Goal: Task Accomplishment & Management: Manage account settings

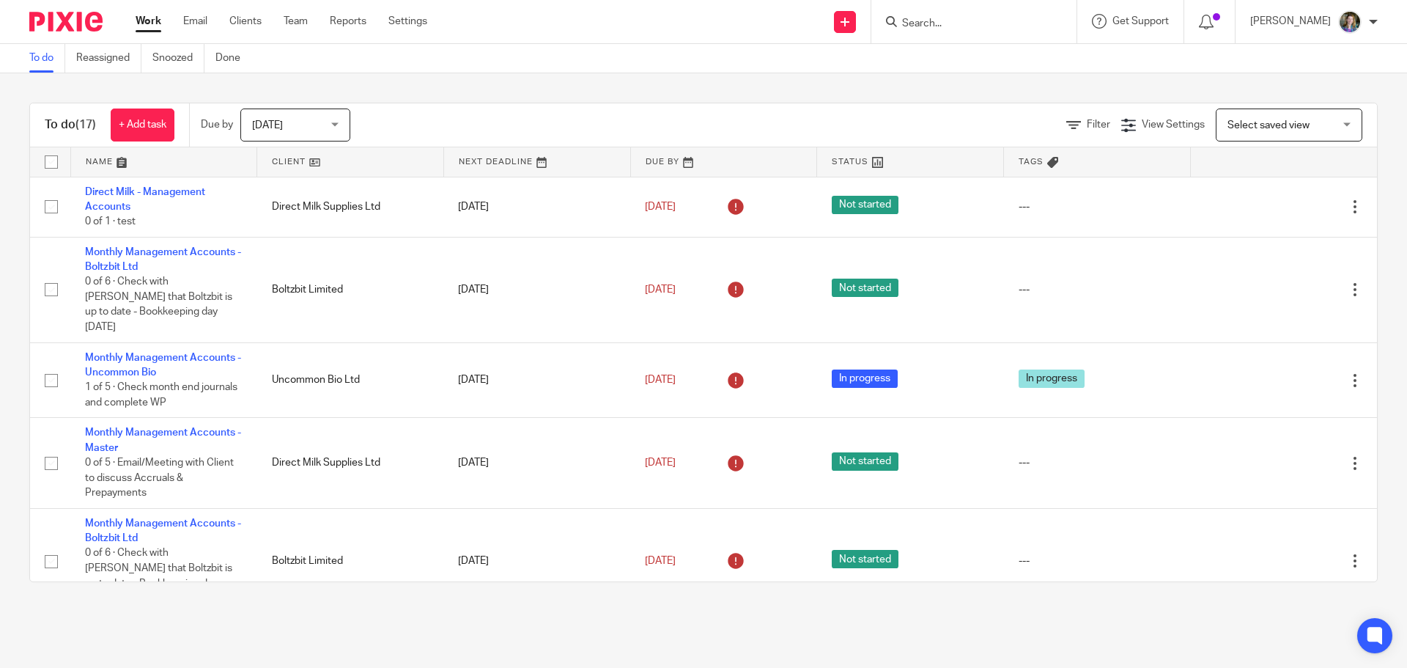
scroll to position [366, 0]
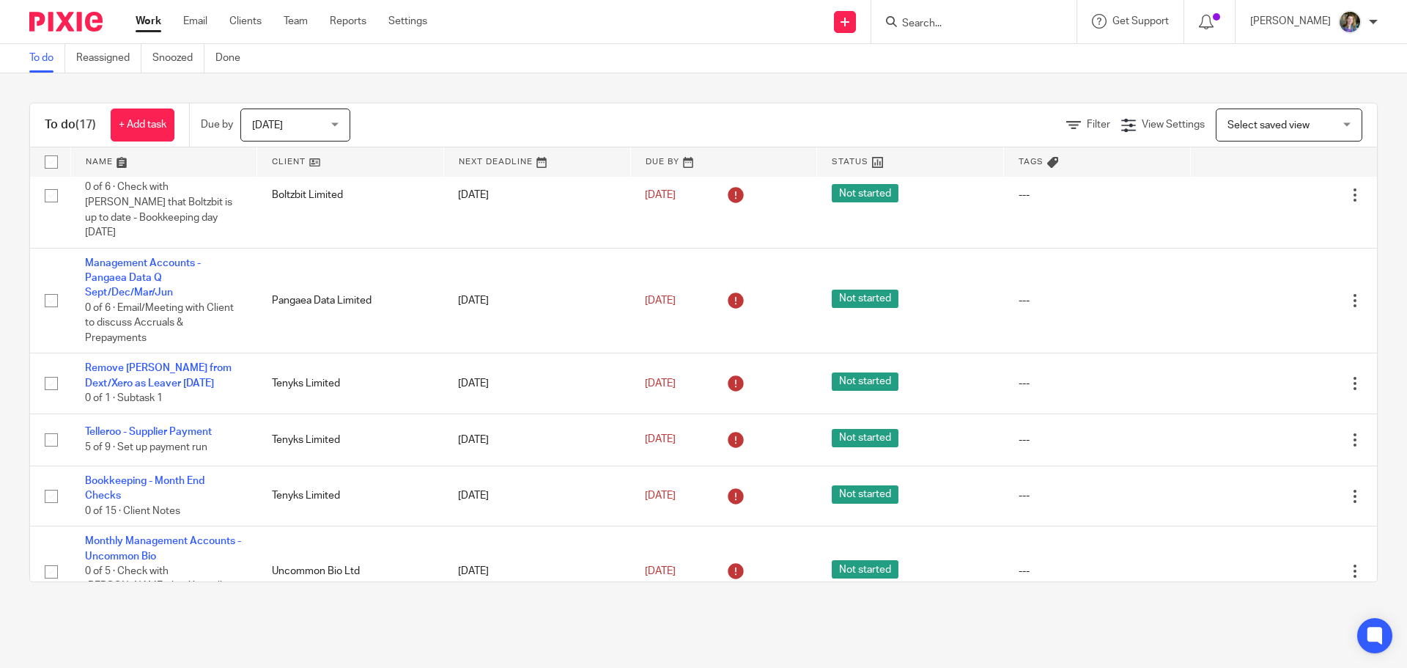
click at [402, 608] on div "To do (17) + Add task Due by Today Today Today Tomorrow This week Next week Thi…" at bounding box center [703, 342] width 1407 height 538
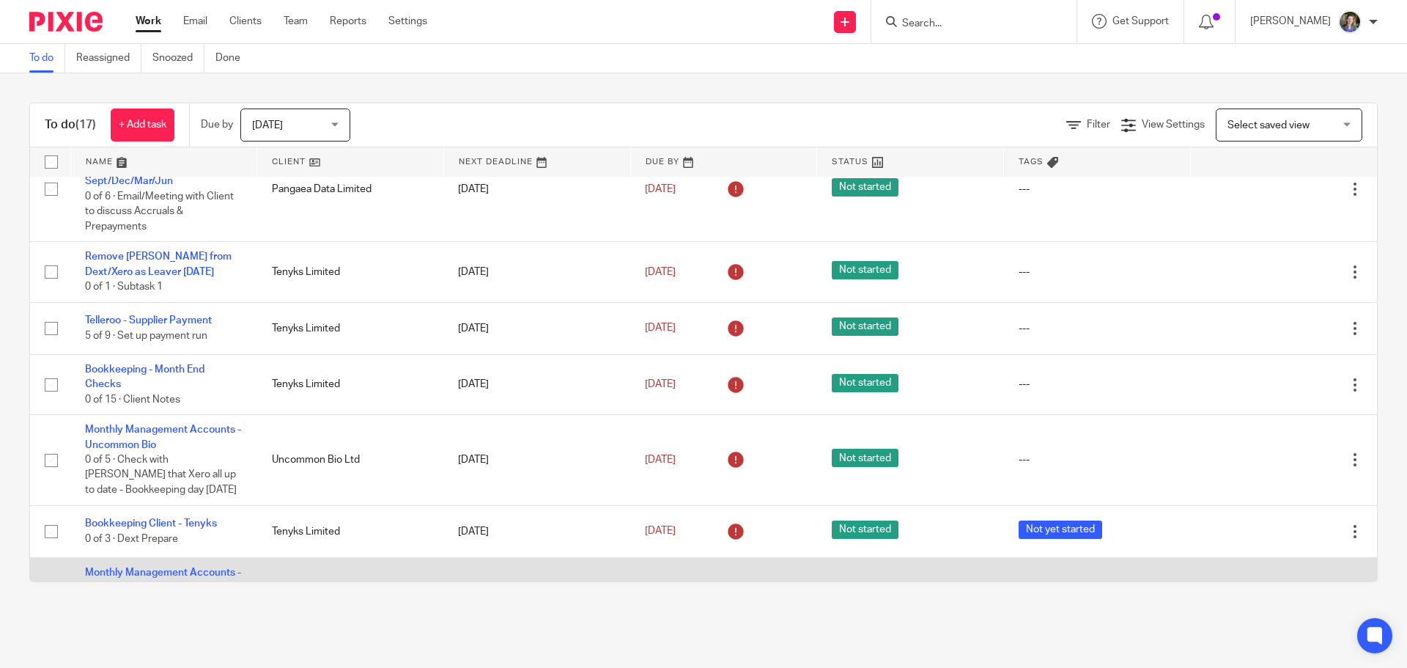
scroll to position [512, 0]
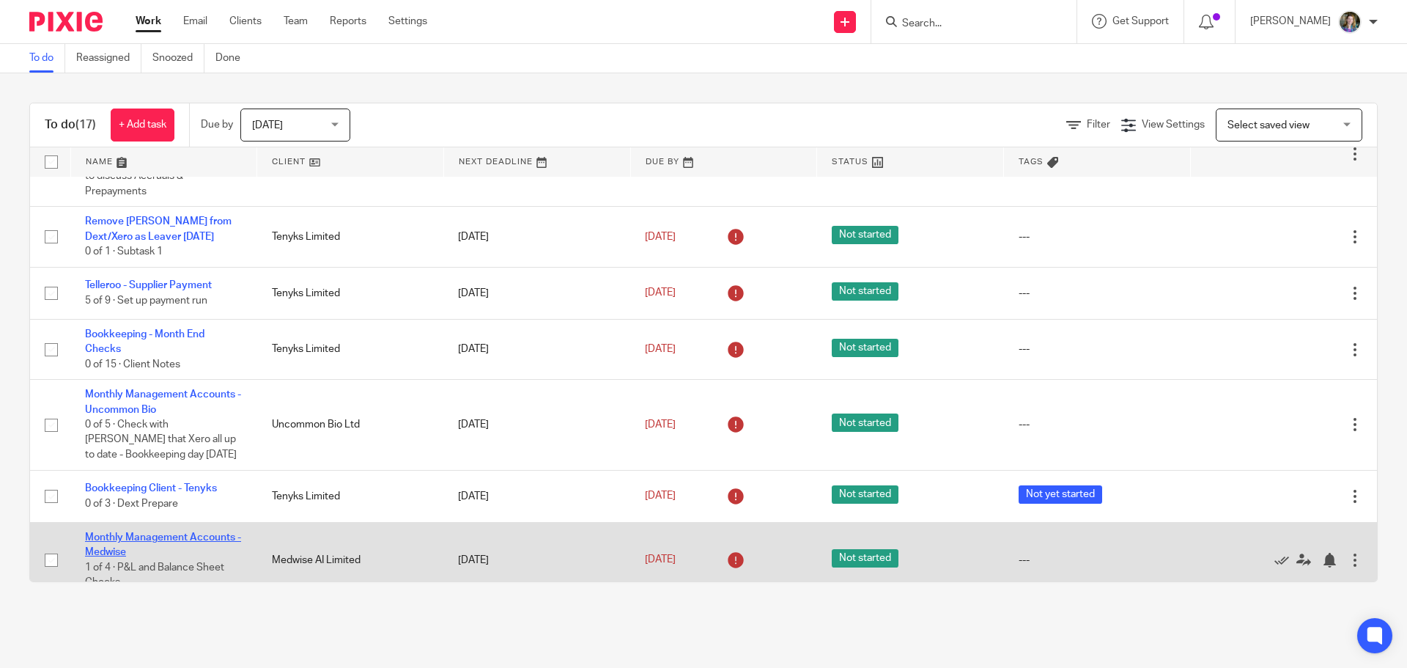
click at [198, 532] on link "Monthly Management Accounts - Medwise" at bounding box center [163, 544] width 156 height 25
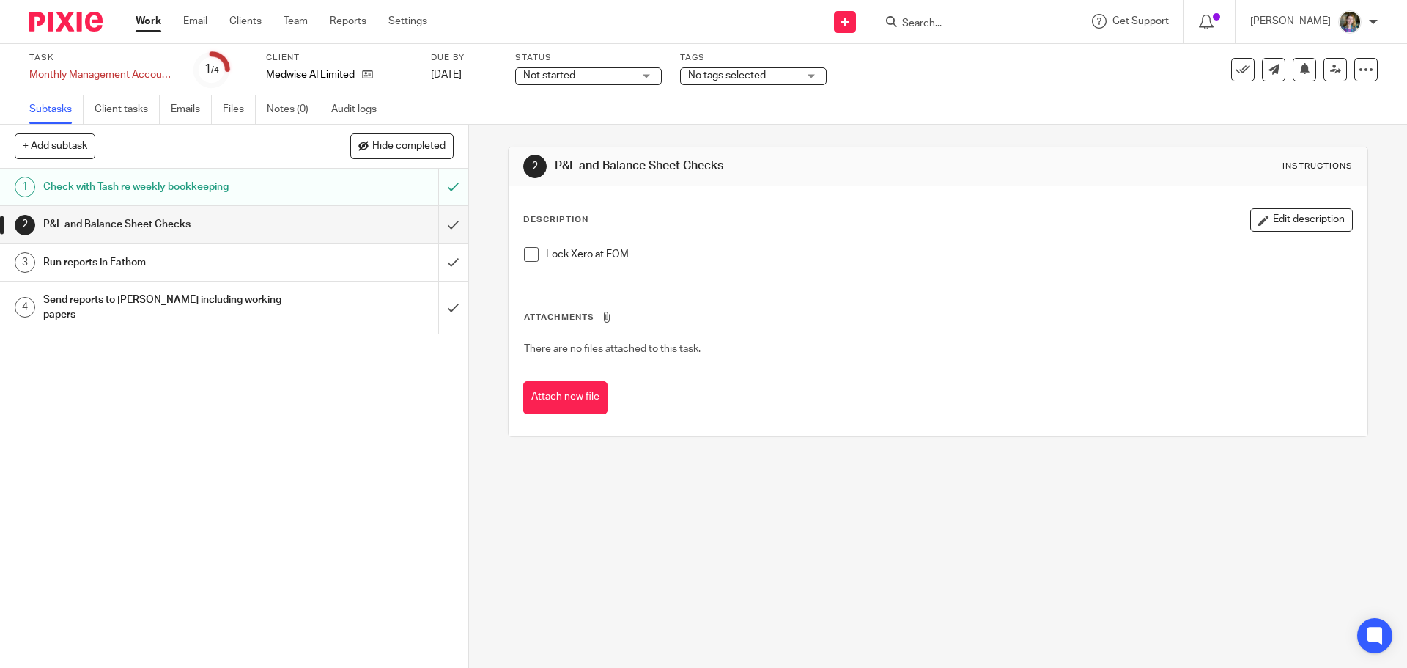
click at [370, 232] on div "P&L and Balance Sheet Checks" at bounding box center [233, 224] width 380 height 22
click at [526, 254] on span at bounding box center [531, 254] width 15 height 15
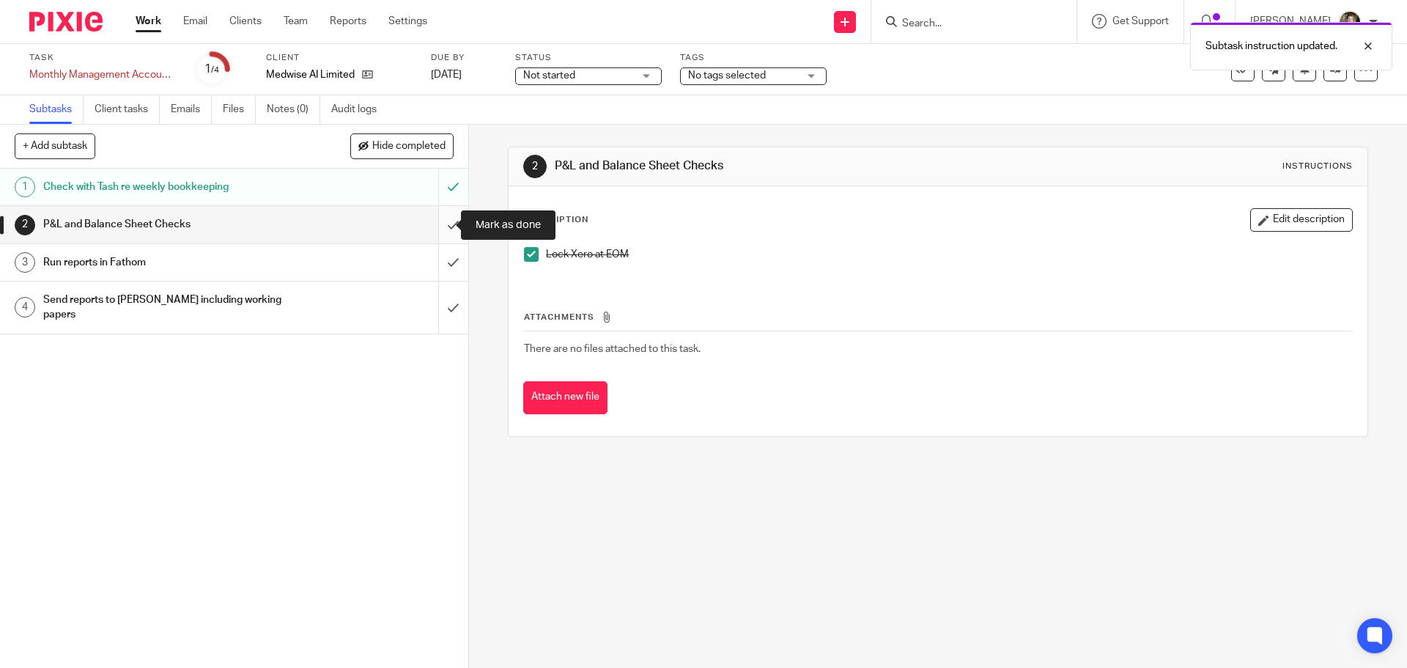
click at [435, 226] on input "submit" at bounding box center [234, 224] width 468 height 37
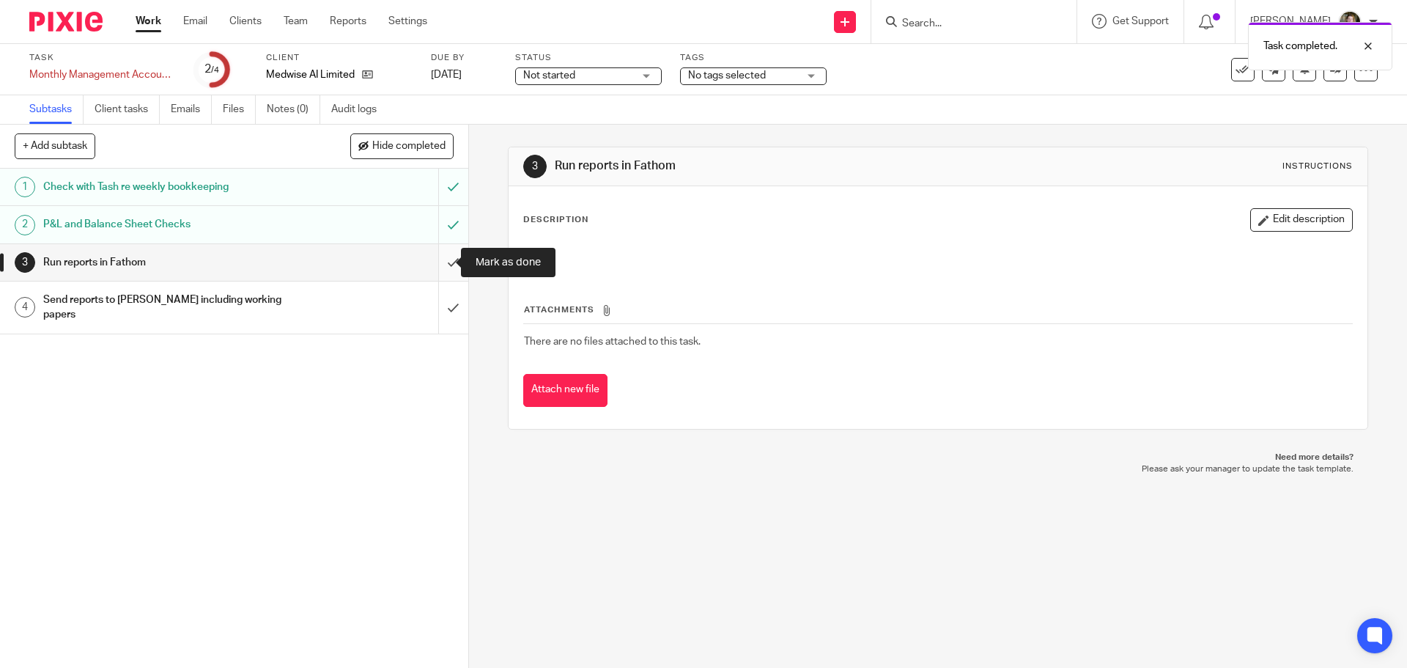
click at [440, 262] on input "submit" at bounding box center [234, 262] width 468 height 37
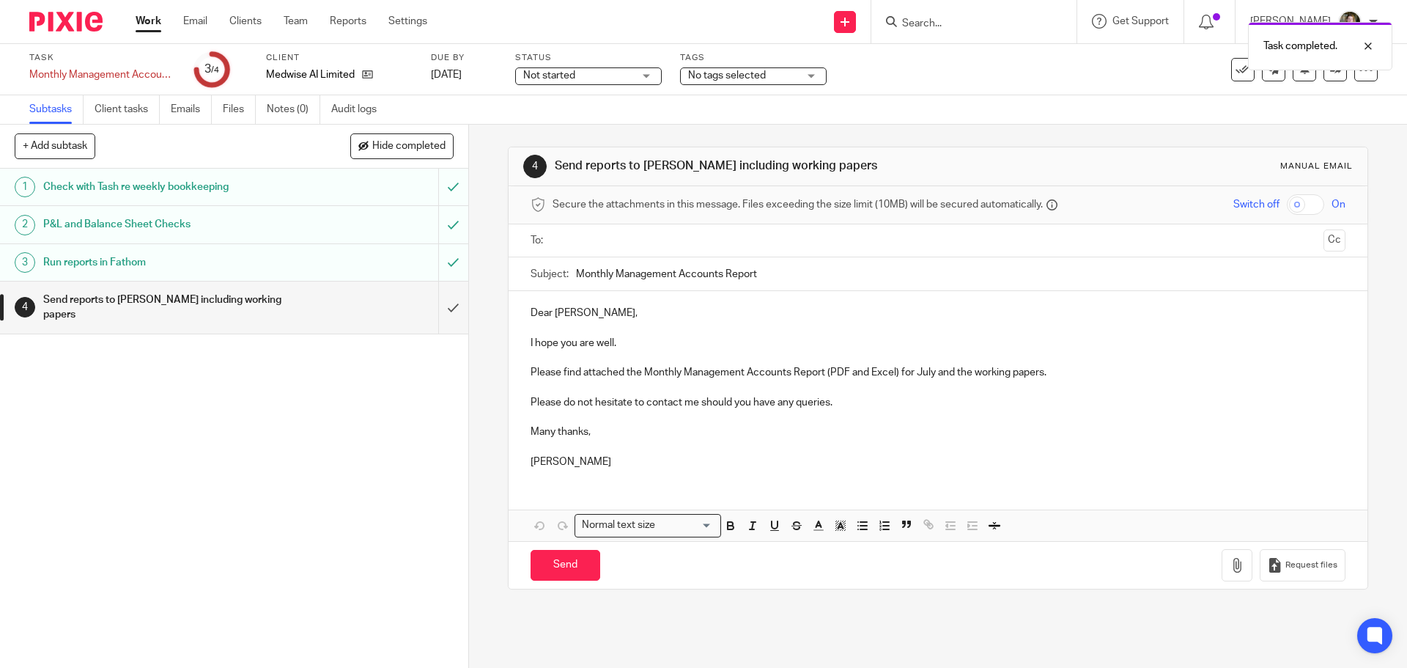
click at [1053, 365] on p "Please find attached the Monthly Management Accounts Report (PDF and Excel) for…" at bounding box center [937, 372] width 814 height 15
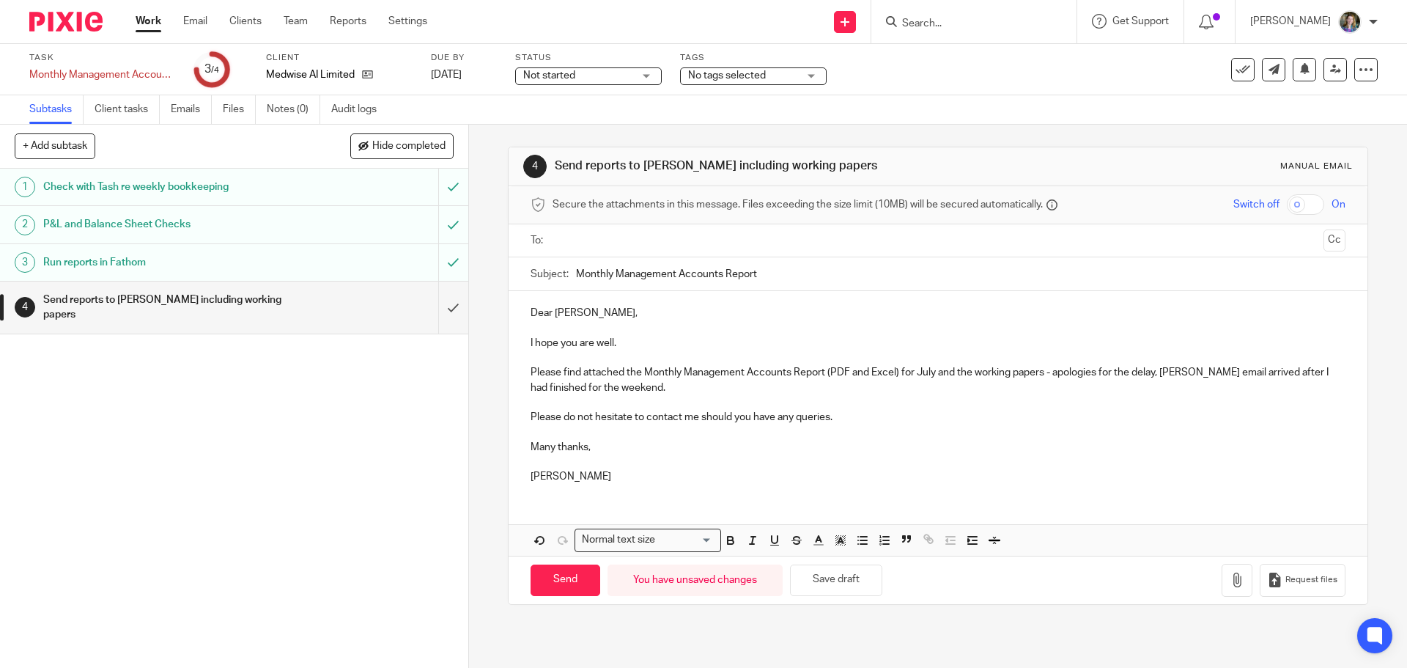
click at [709, 381] on p "Please find attached the Monthly Management Accounts Report (PDF and Excel) for…" at bounding box center [937, 380] width 814 height 30
click at [1172, 423] on p "Please do not hesitate to contact me should you have any queries." at bounding box center [937, 417] width 814 height 15
click at [1155, 389] on p "Please find attached the Monthly Management Accounts Report (PDF and Excel) for…" at bounding box center [937, 380] width 814 height 30
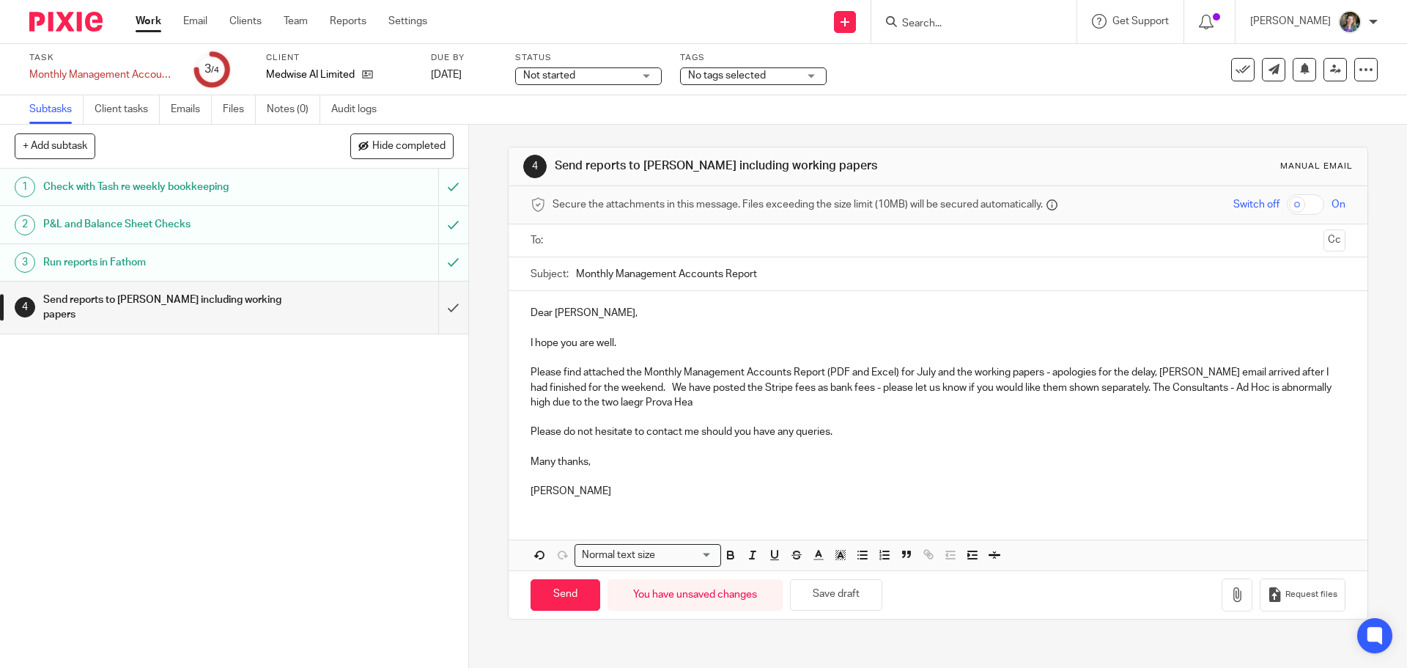
click at [624, 403] on p "Please find attached the Monthly Management Accounts Report (PDF and Excel) for…" at bounding box center [937, 387] width 814 height 45
click at [703, 402] on p "Please find attached the Monthly Management Accounts Report (PDF and Excel) for…" at bounding box center [937, 387] width 814 height 45
click at [1230, 594] on icon "button" at bounding box center [1237, 594] width 15 height 15
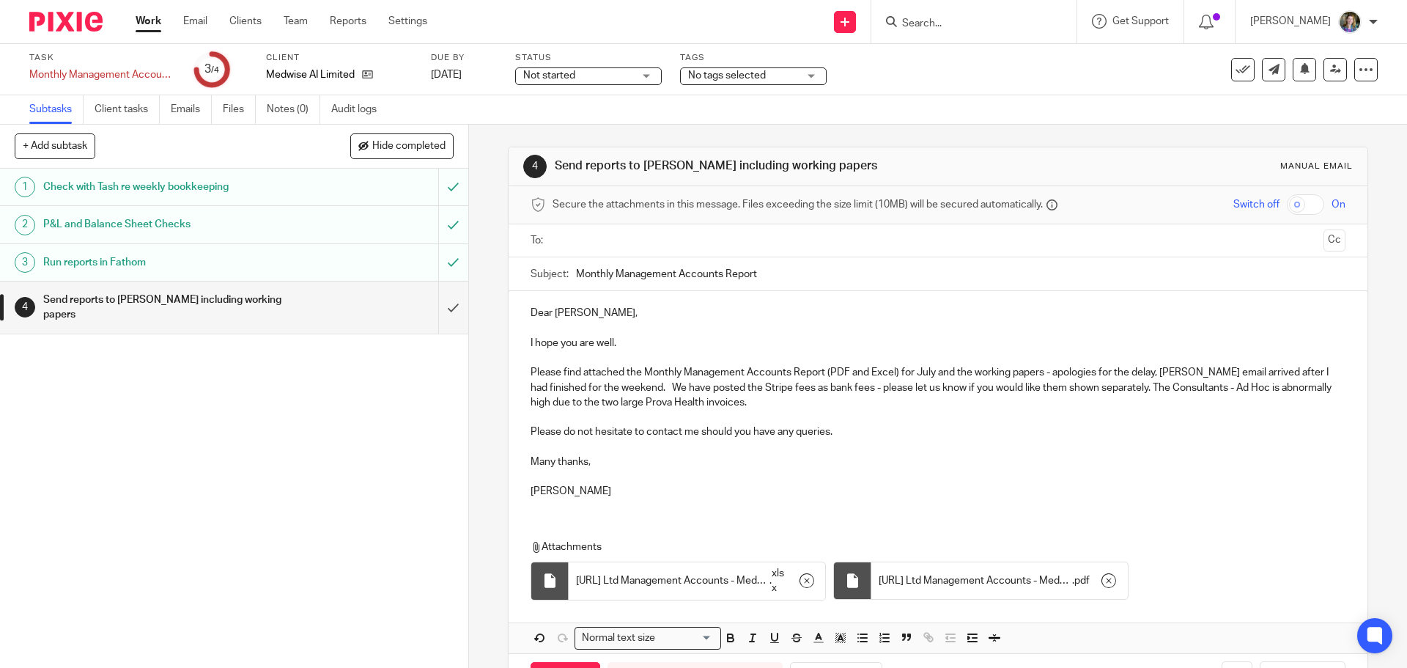
click at [588, 234] on input "text" at bounding box center [937, 240] width 759 height 17
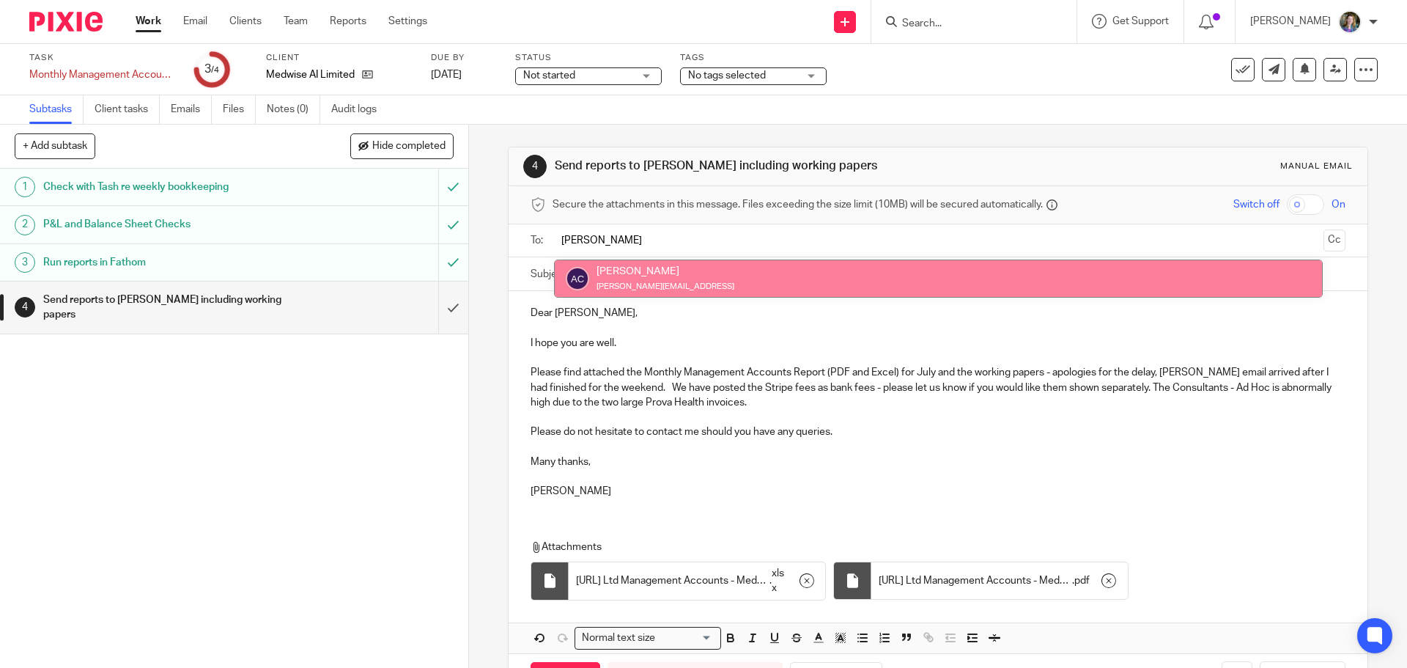
type input "Andy"
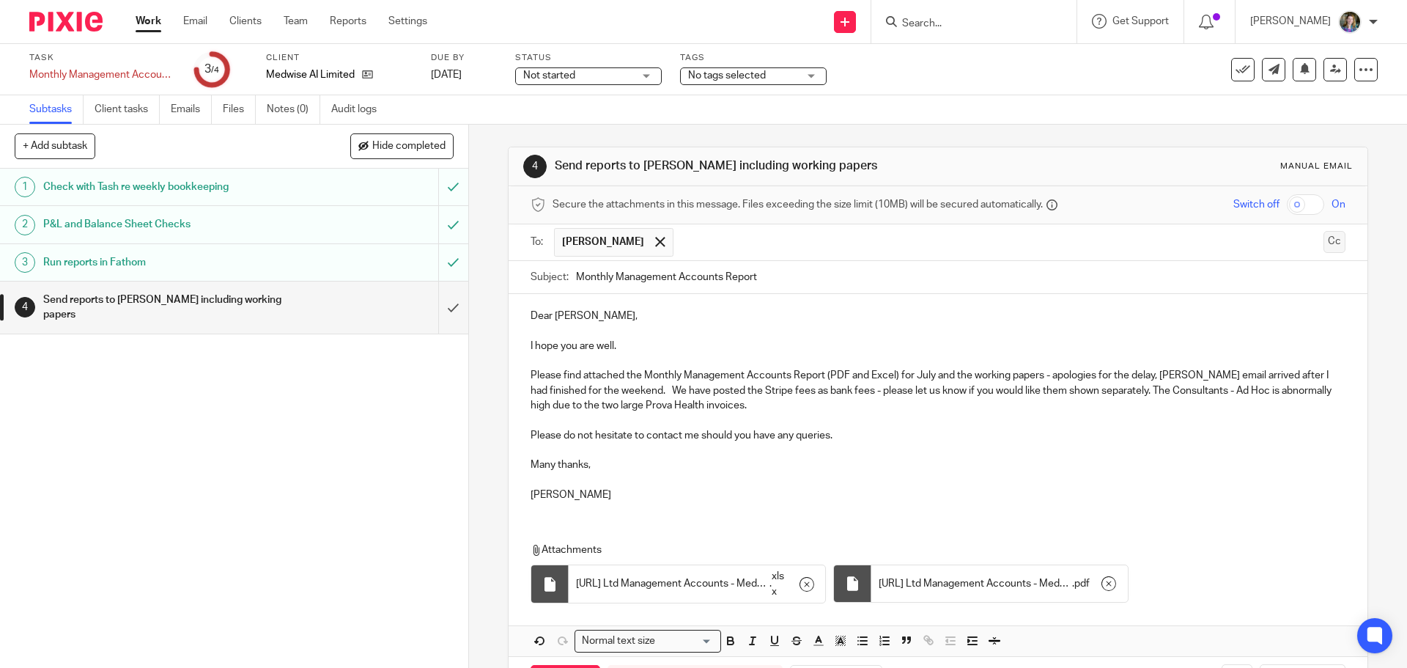
click at [1323, 241] on button "Cc" at bounding box center [1334, 242] width 22 height 22
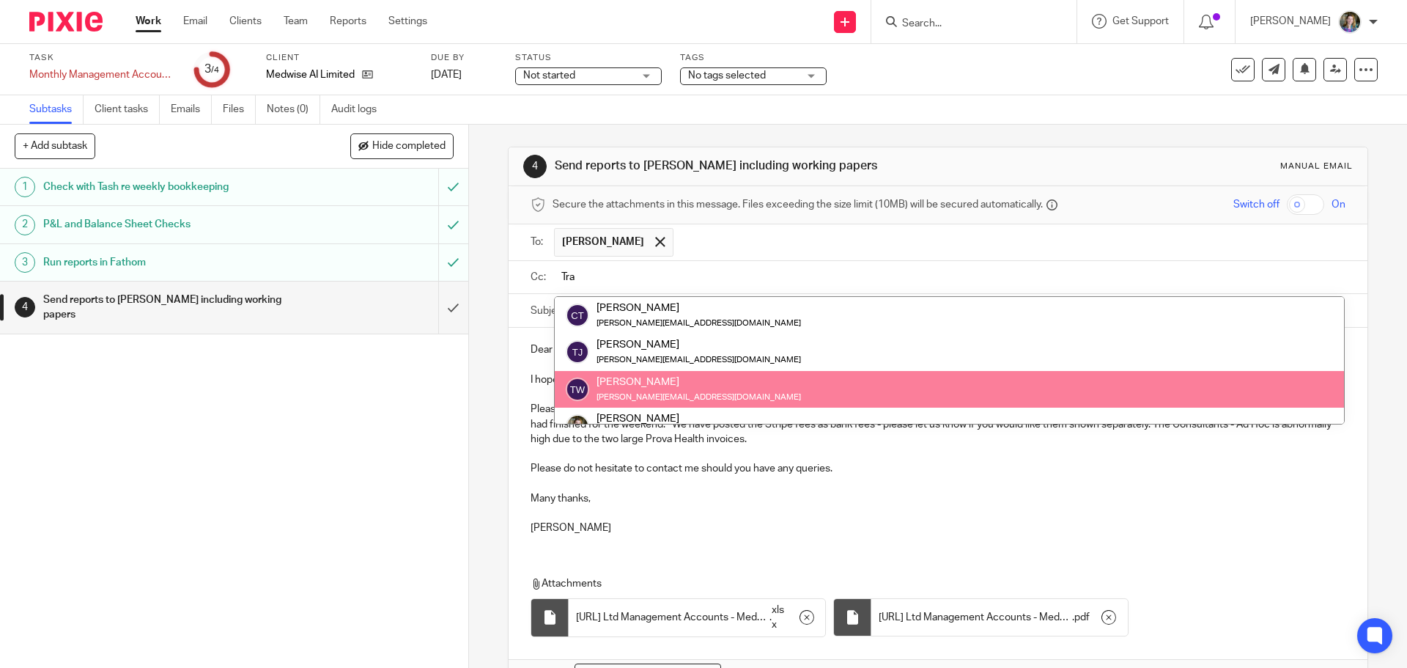
type input "Tra"
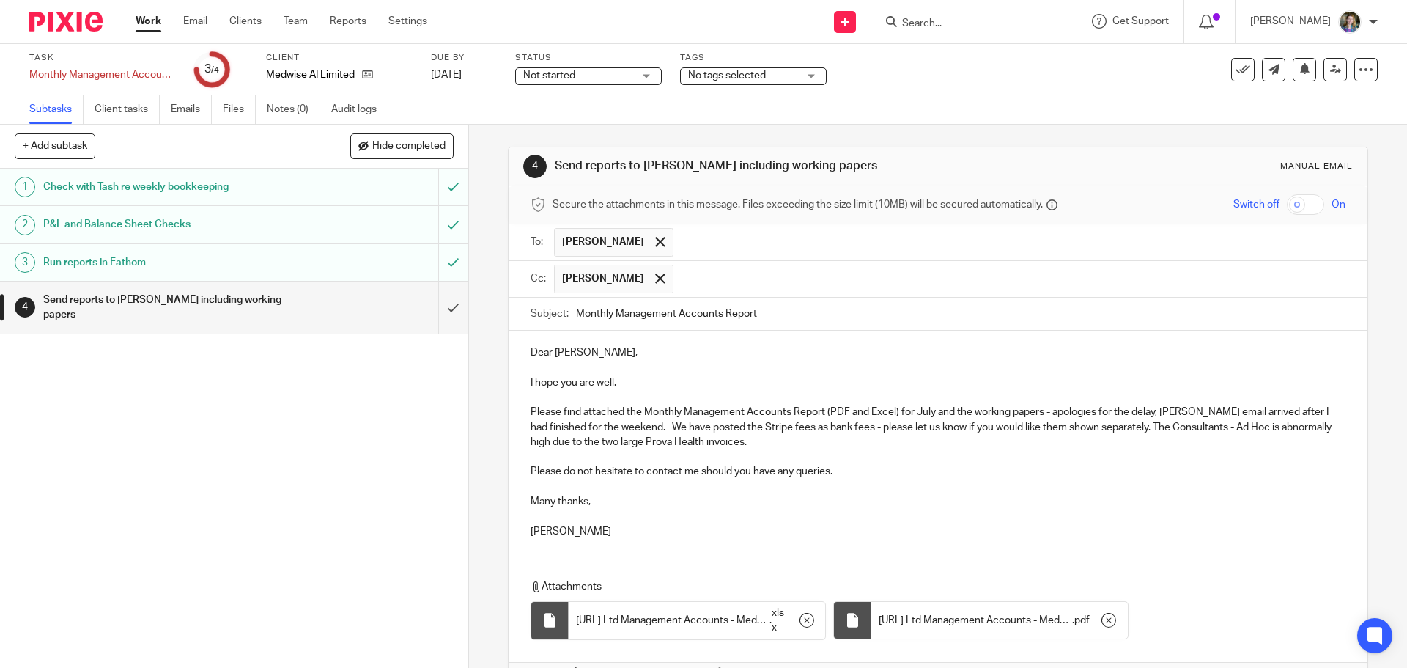
click at [753, 287] on input "text" at bounding box center [1010, 279] width 659 height 29
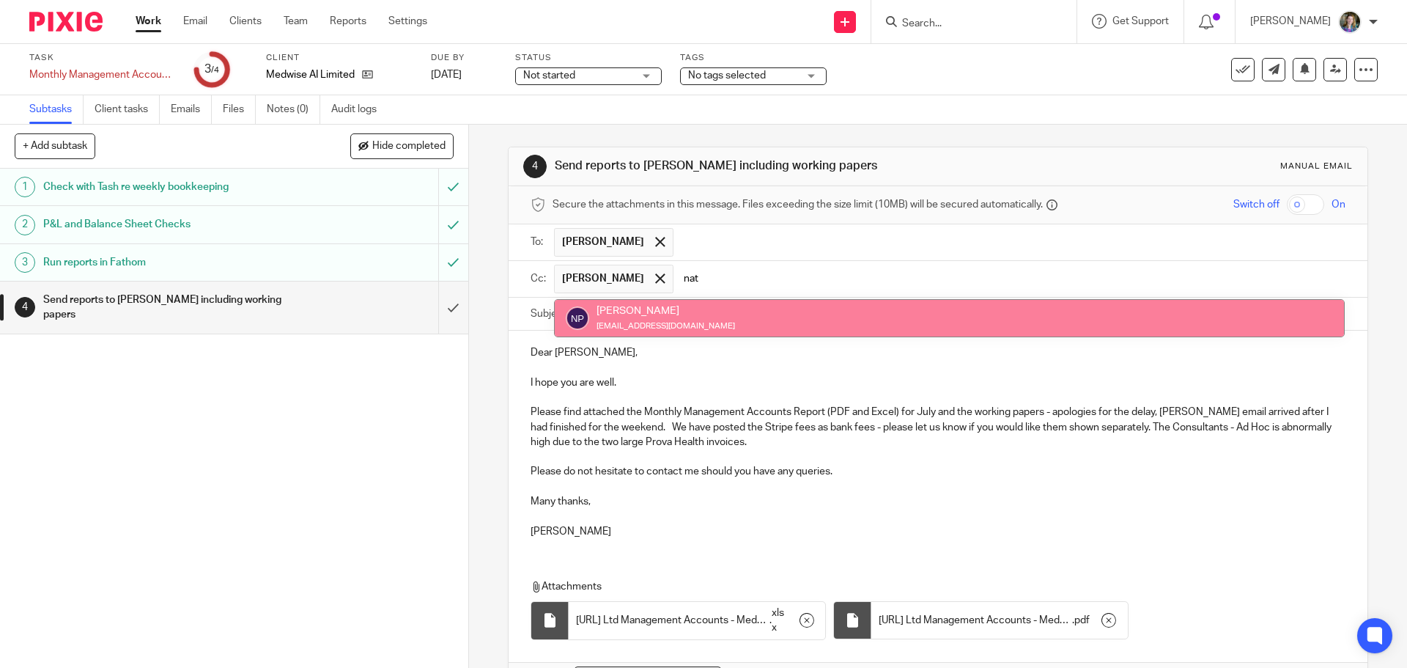
type input "nat"
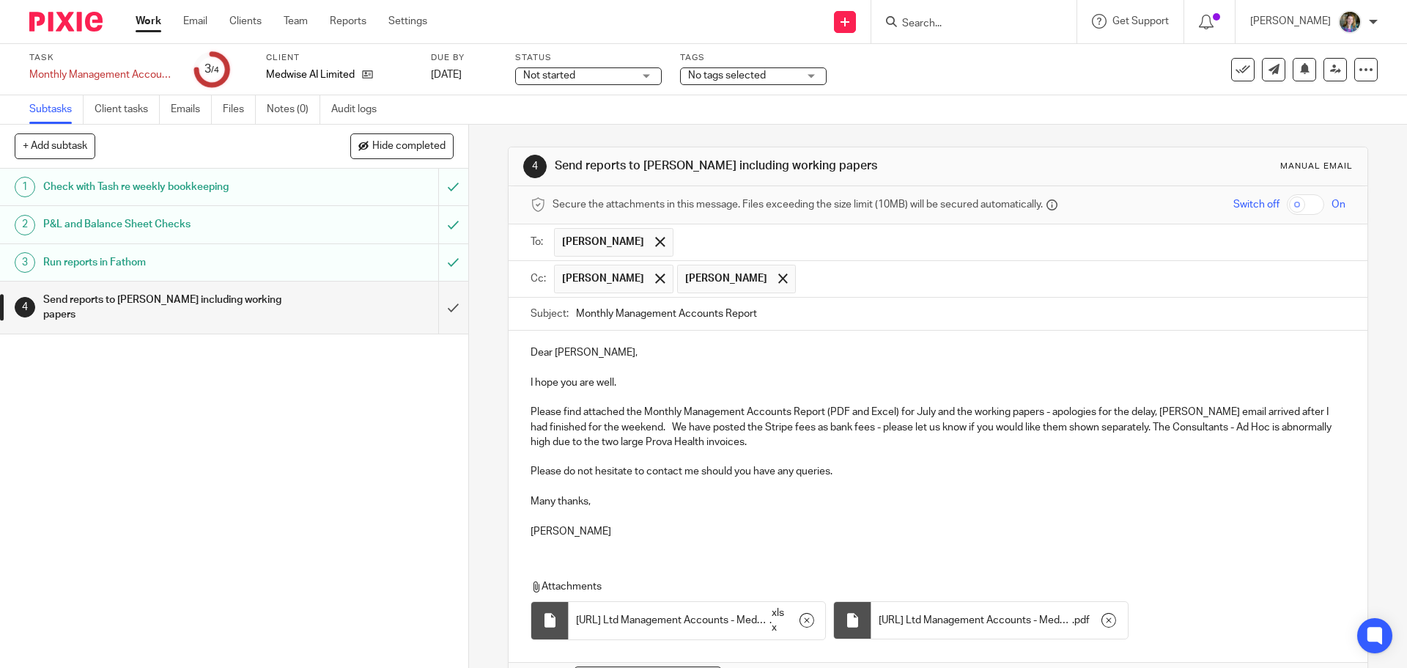
click at [789, 366] on p at bounding box center [937, 368] width 814 height 15
click at [950, 507] on p "Many thanks," at bounding box center [937, 501] width 814 height 15
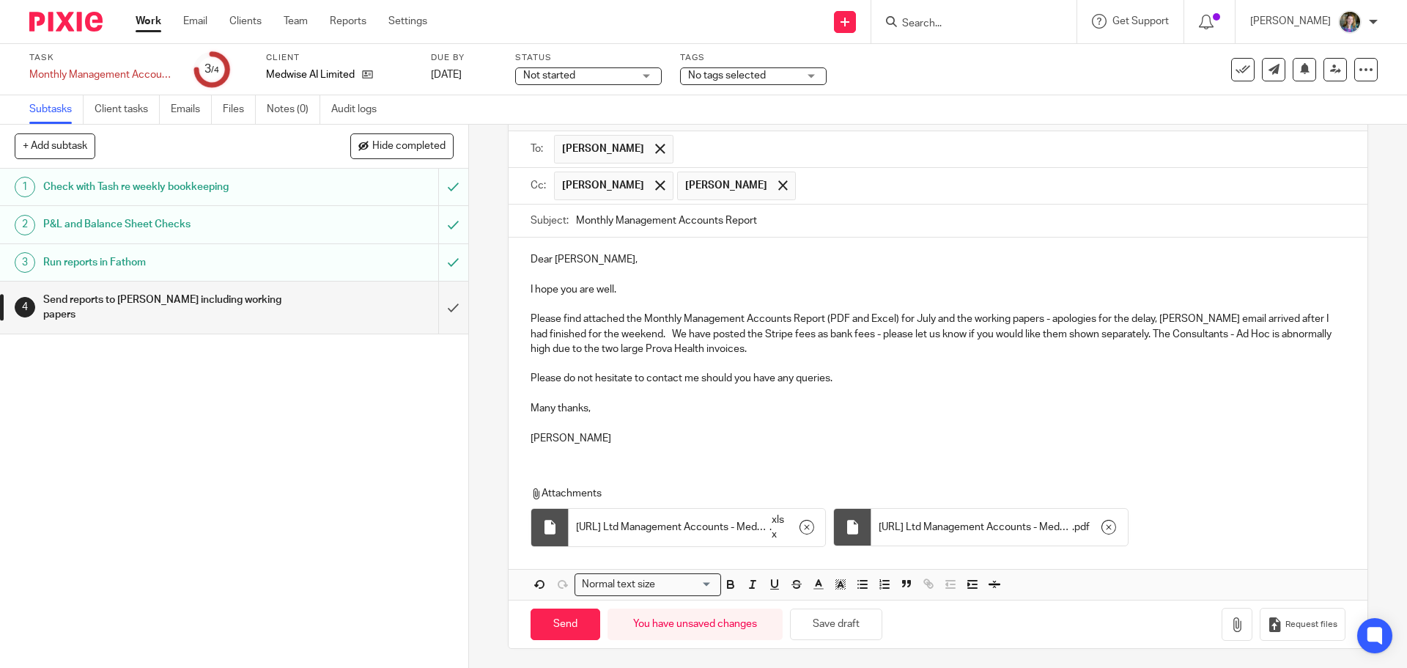
scroll to position [96, 0]
drag, startPoint x: 751, startPoint y: 346, endPoint x: 759, endPoint y: 342, distance: 8.9
click at [756, 344] on p "Please find attached the Monthly Management Accounts Report (PDF and Excel) for…" at bounding box center [937, 330] width 814 height 45
click at [881, 368] on p "Please do not hesitate to contact me should you have any queries." at bounding box center [937, 375] width 814 height 15
click at [564, 622] on input "Send" at bounding box center [565, 621] width 70 height 32
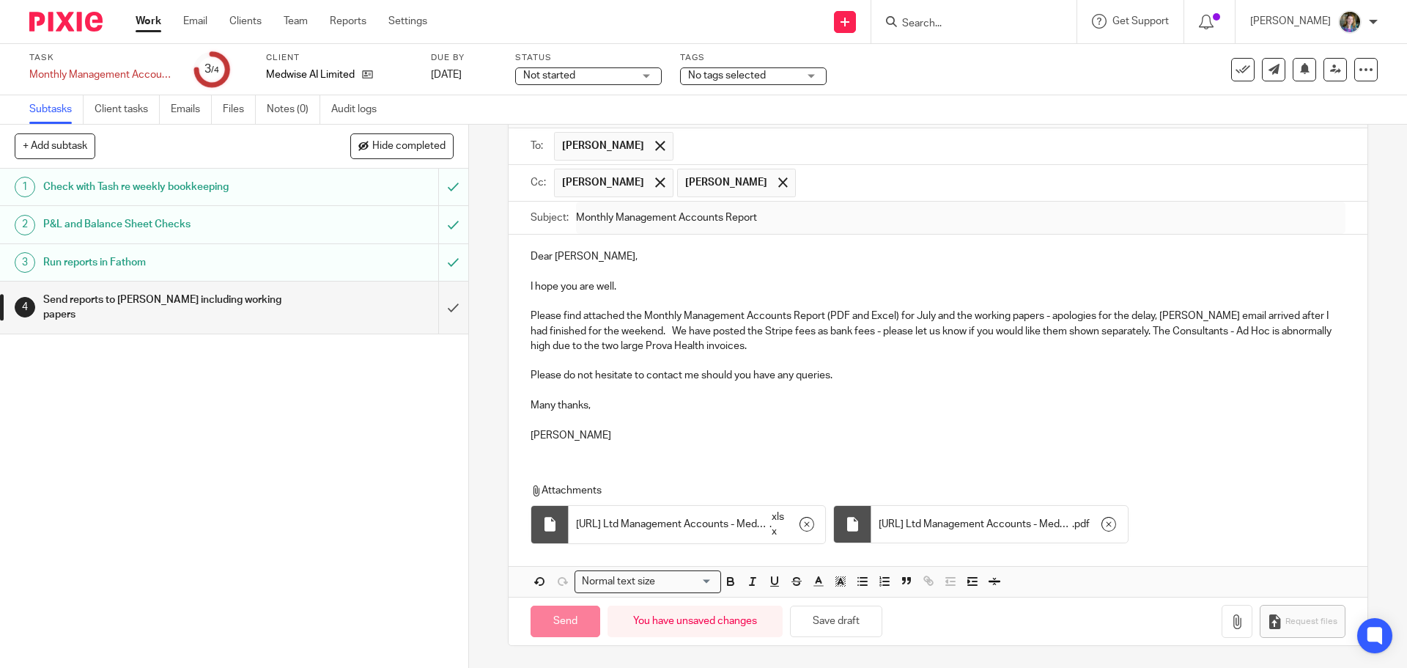
type input "Sent"
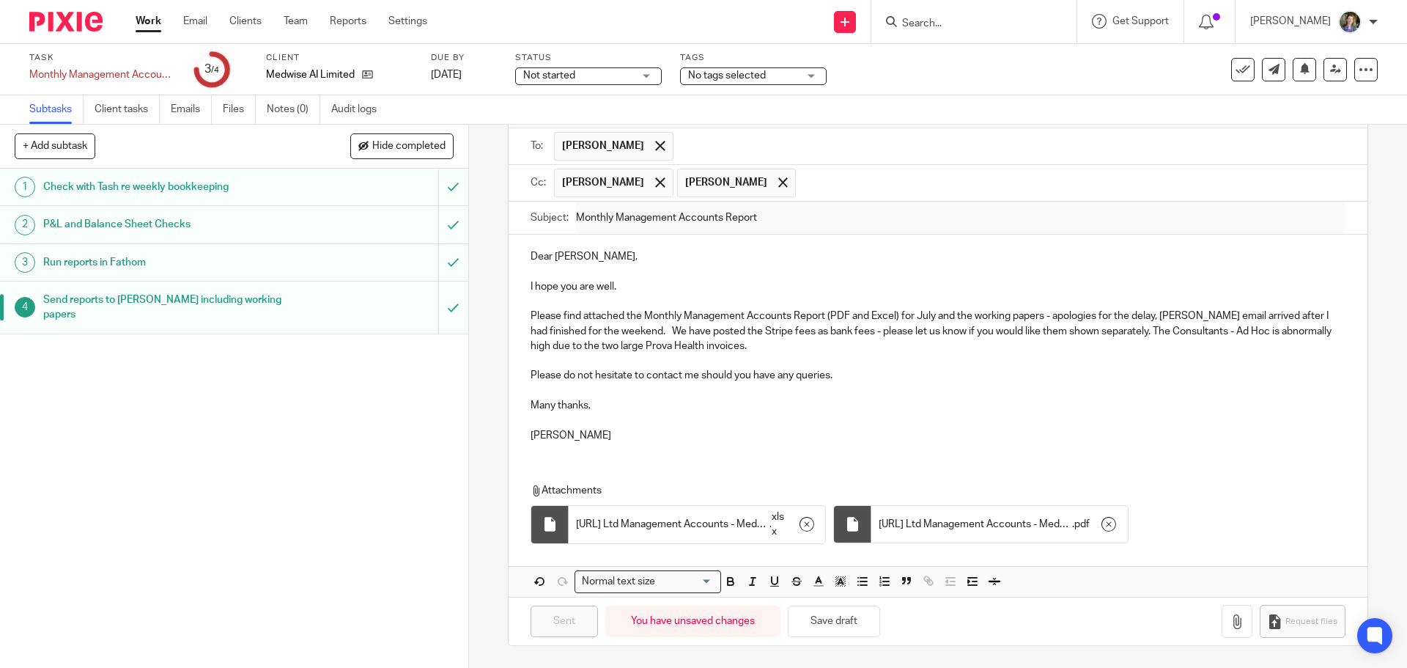
click at [1208, 459] on div "Dear Andy, I hope you are well. Please find attached the Monthly Management Acc…" at bounding box center [938, 415] width 858 height 362
click at [1235, 64] on icon at bounding box center [1242, 69] width 15 height 15
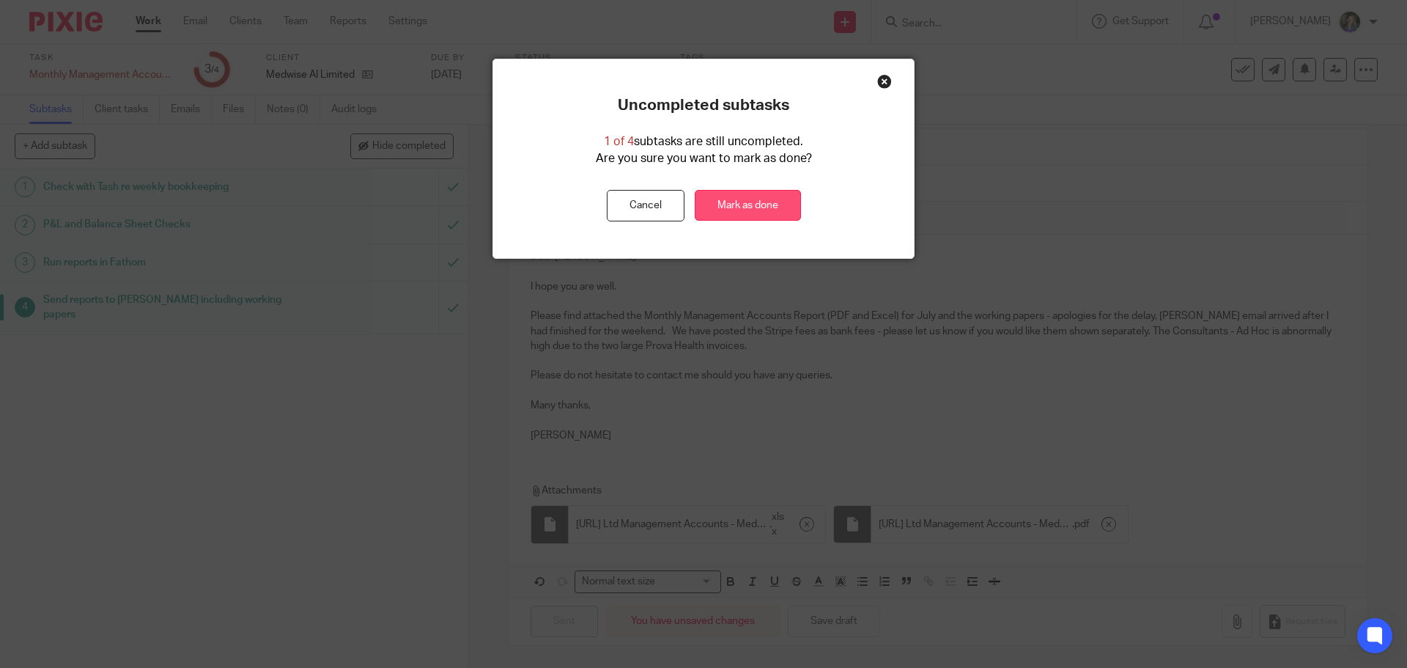
click at [724, 200] on link "Mark as done" at bounding box center [748, 206] width 106 height 32
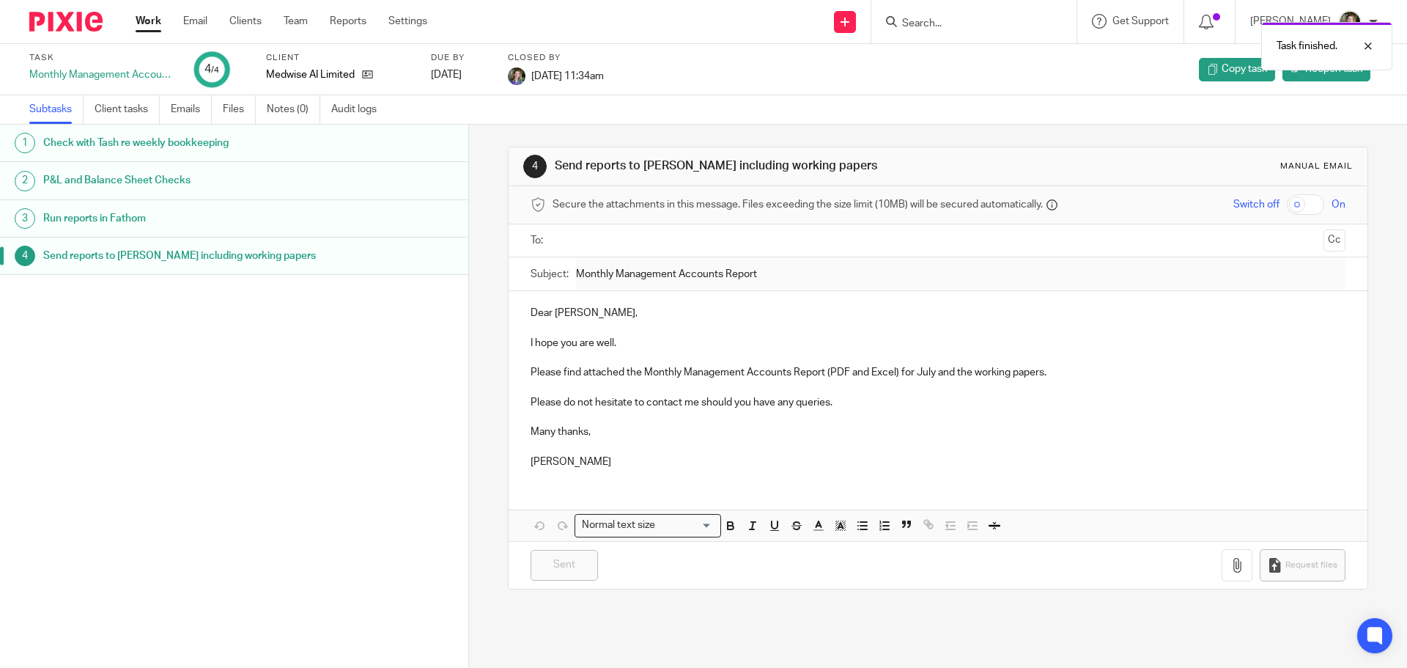
click at [153, 21] on link "Work" at bounding box center [149, 21] width 26 height 15
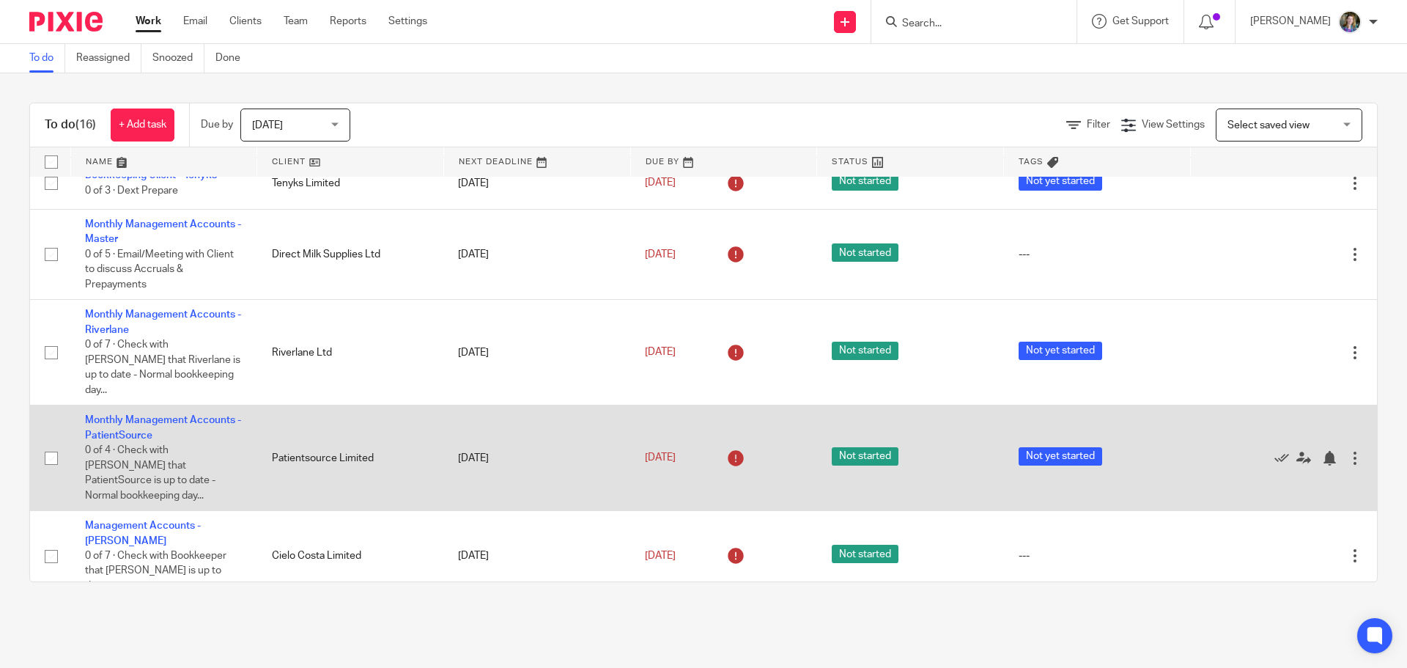
scroll to position [829, 0]
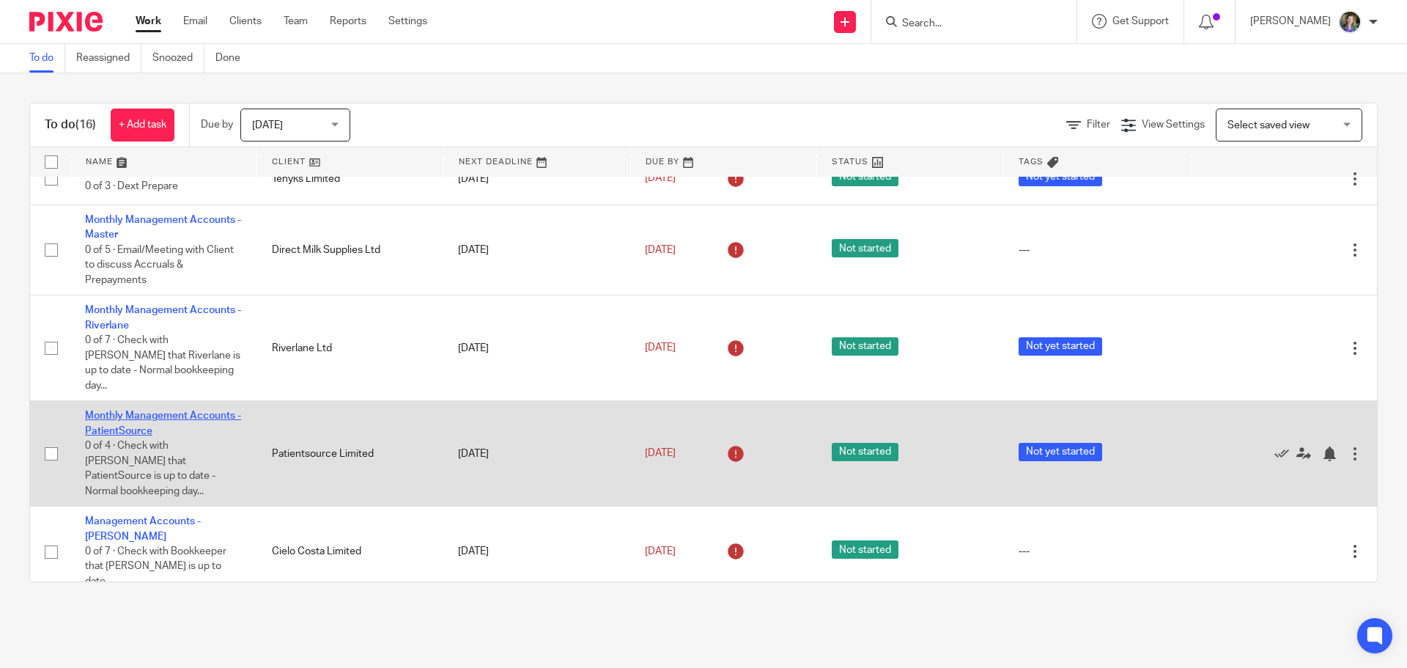
click at [211, 410] on link "Monthly Management Accounts - PatientSource" at bounding box center [163, 422] width 156 height 25
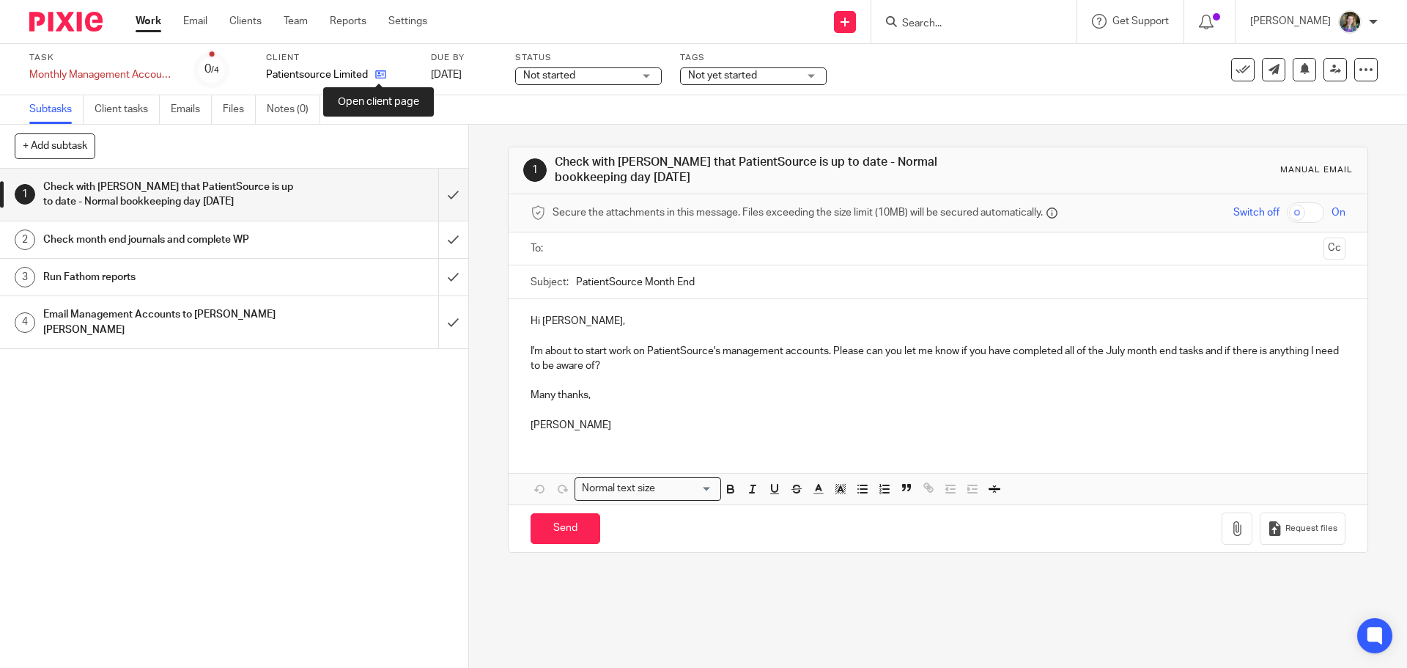
click at [378, 72] on icon at bounding box center [380, 74] width 11 height 11
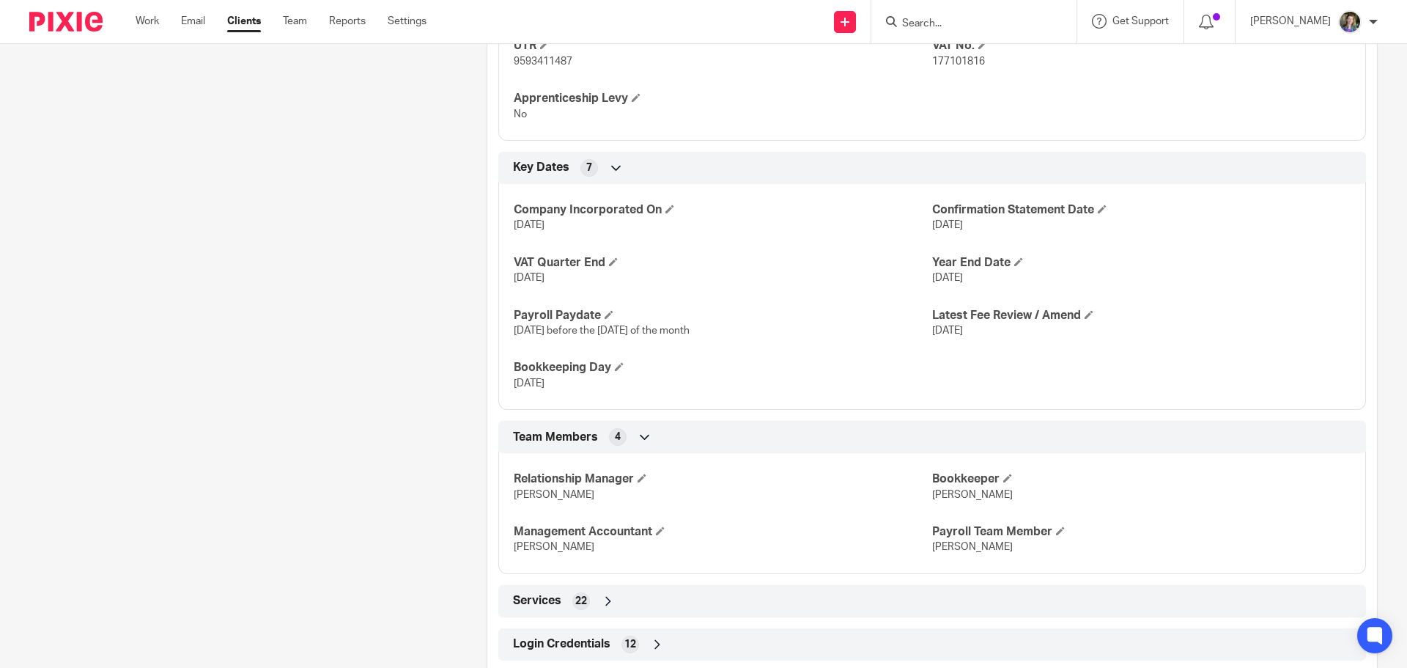
scroll to position [800, 0]
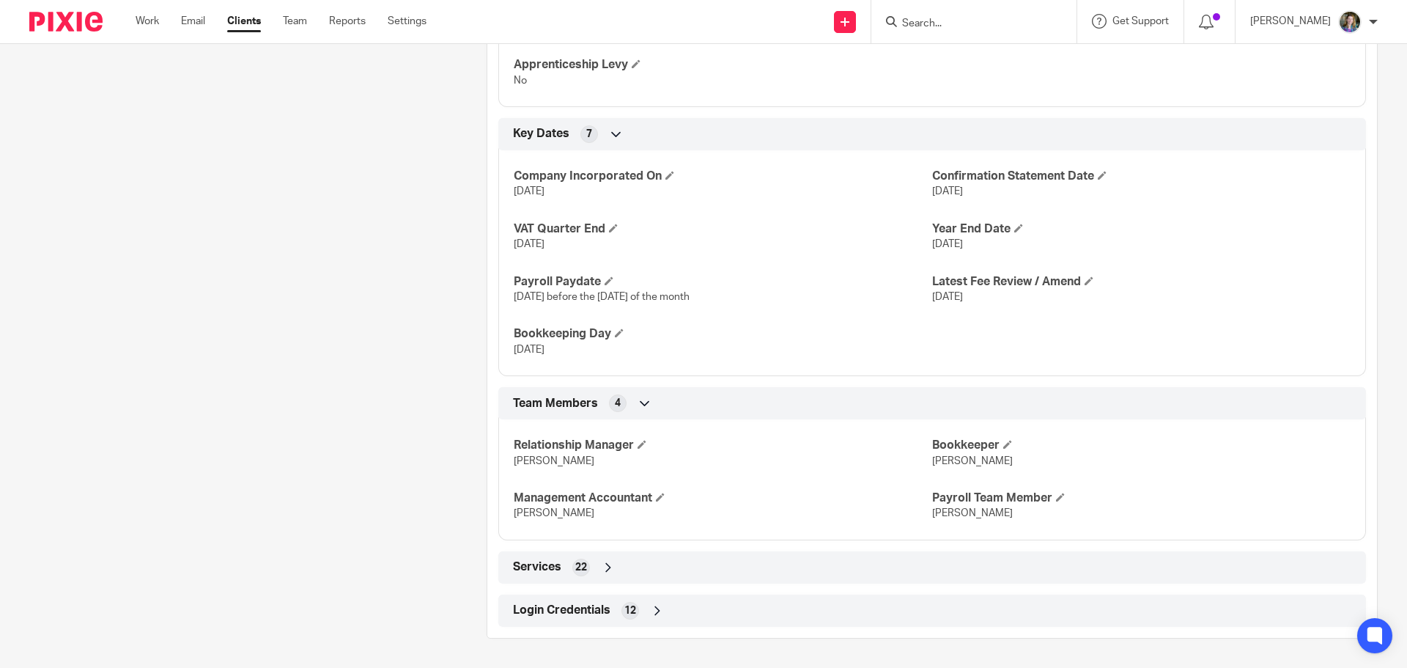
click at [650, 610] on icon at bounding box center [657, 610] width 15 height 15
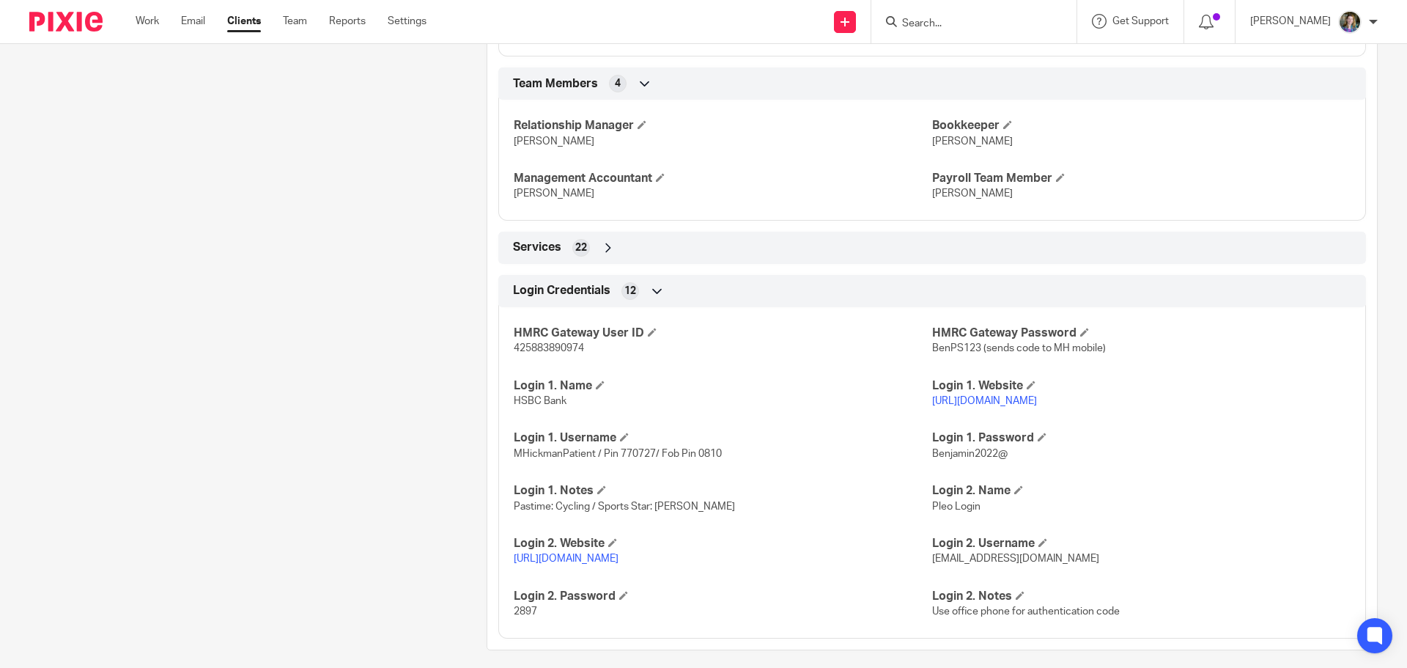
scroll to position [1131, 0]
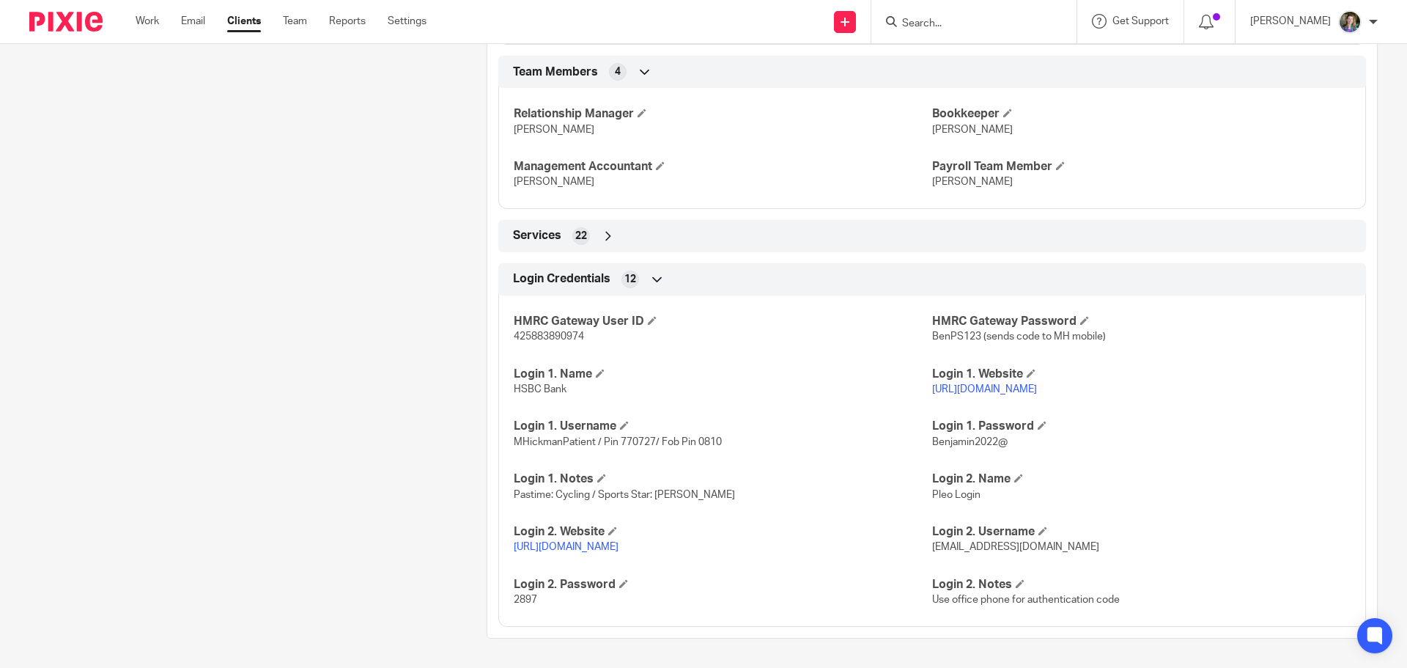
click at [576, 545] on link "https://www.pleo.io/en" at bounding box center [566, 546] width 105 height 10
drag, startPoint x: 924, startPoint y: 546, endPoint x: 1068, endPoint y: 550, distance: 143.7
click at [1068, 550] on div "HMRC Gateway User ID 425883890974 HMRC Gateway Password BenPS123 (sends code to…" at bounding box center [932, 455] width 868 height 342
click at [1073, 551] on p "jass@maxaccountants.co.uk" at bounding box center [1141, 546] width 418 height 15
click at [1064, 548] on p "jass@maxaccountants.co.uk" at bounding box center [1141, 546] width 418 height 15
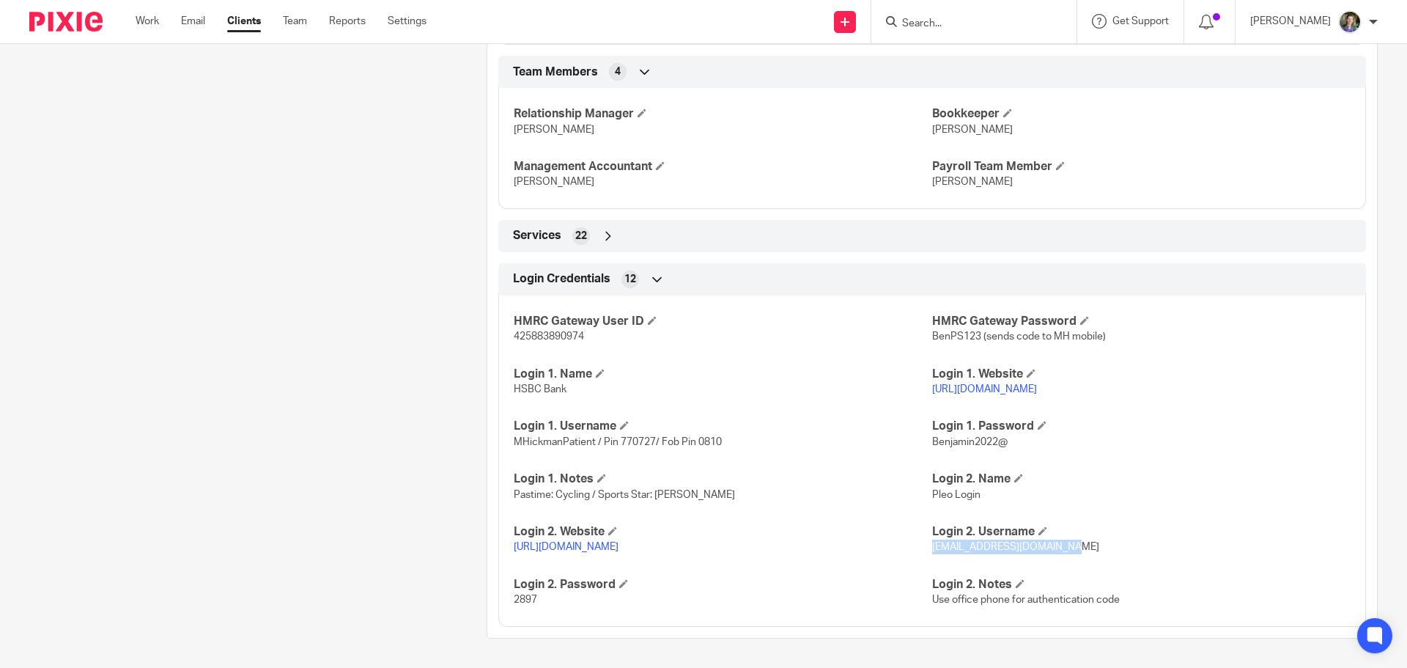
drag, startPoint x: 1058, startPoint y: 548, endPoint x: 923, endPoint y: 552, distance: 135.6
click at [923, 552] on div "HMRC Gateway User ID 425883890974 HMRC Gateway Password BenPS123 (sends code to…" at bounding box center [932, 455] width 868 height 342
copy div "Login 2. Username jass@maxaccountants.co.uk"
click at [1209, 339] on p "BenPS123 (sends code to MH mobile)" at bounding box center [1141, 336] width 418 height 15
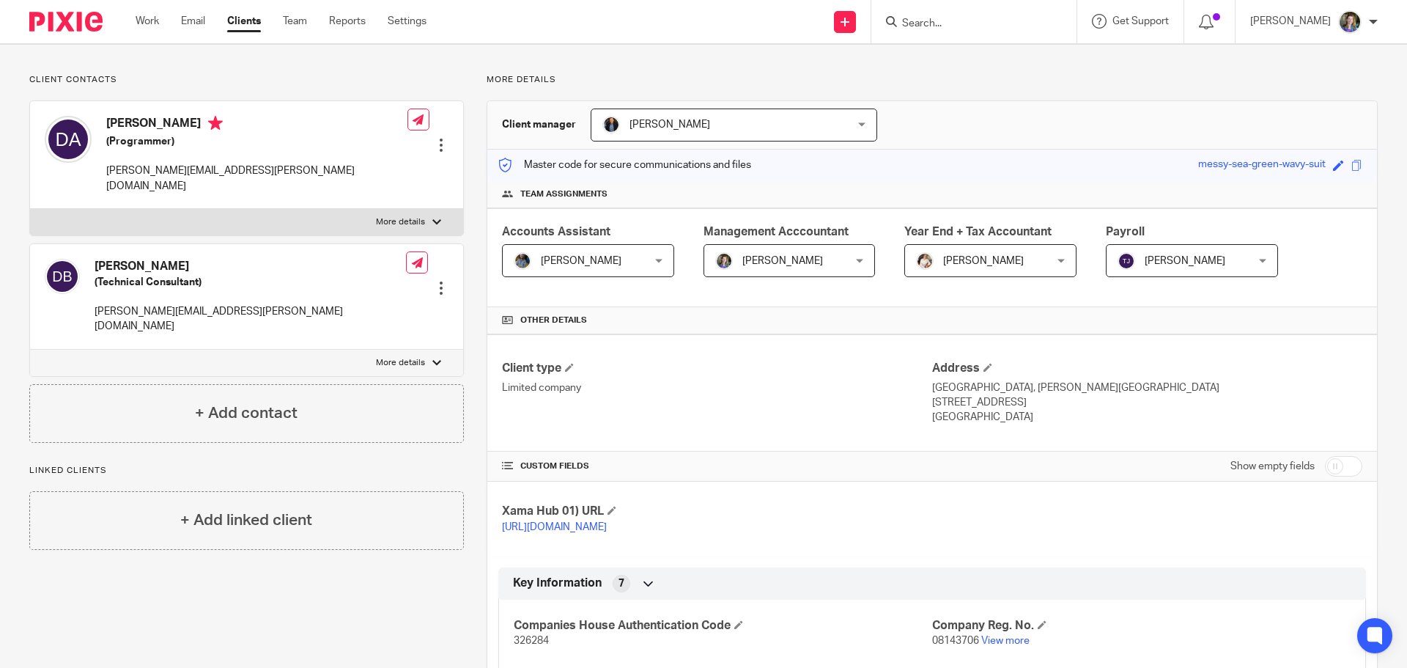
scroll to position [0, 0]
